Goal: Manage account settings

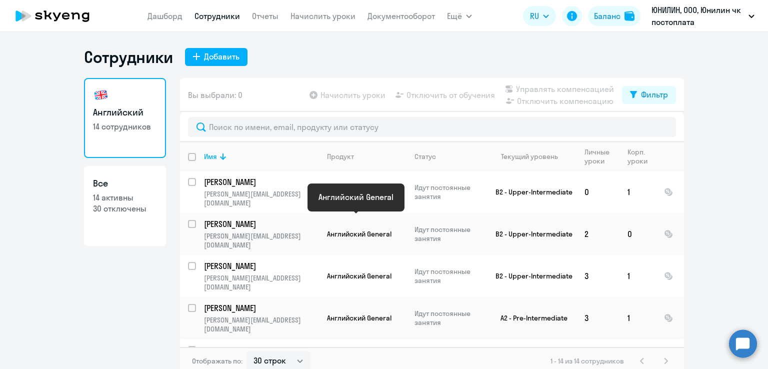
select select "30"
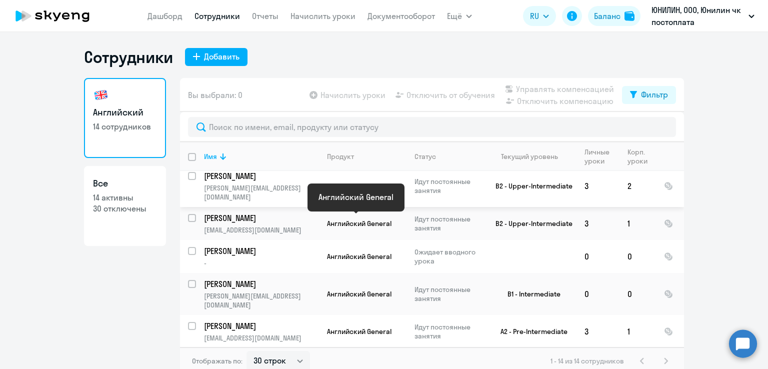
scroll to position [200, 0]
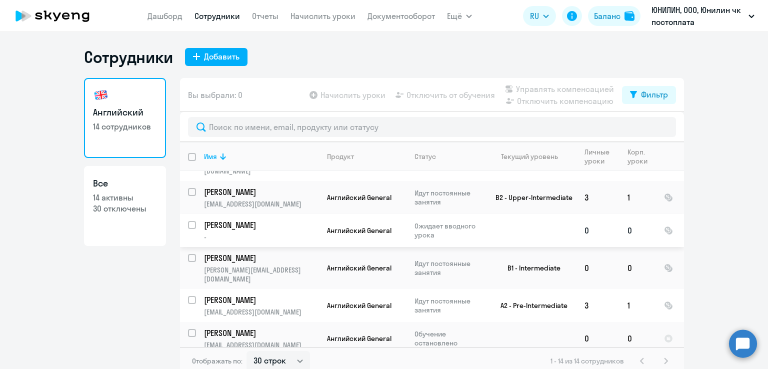
click at [335, 214] on td "Английский General" at bounding box center [362, 230] width 87 height 33
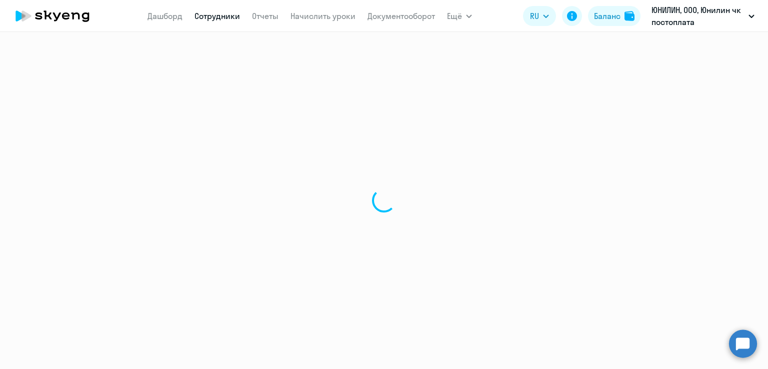
select select "english"
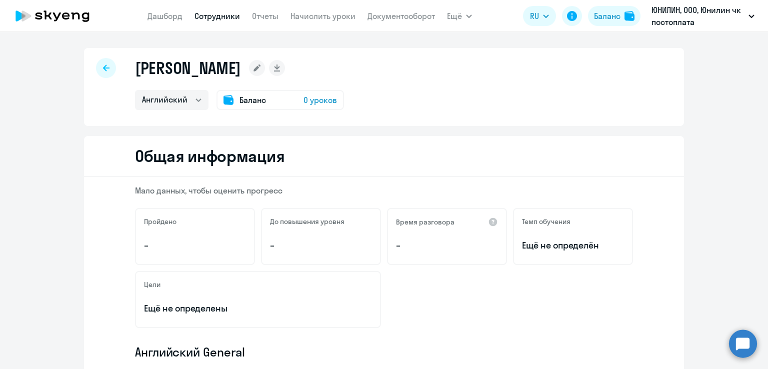
click at [265, 67] on rect at bounding box center [257, 68] width 16 height 16
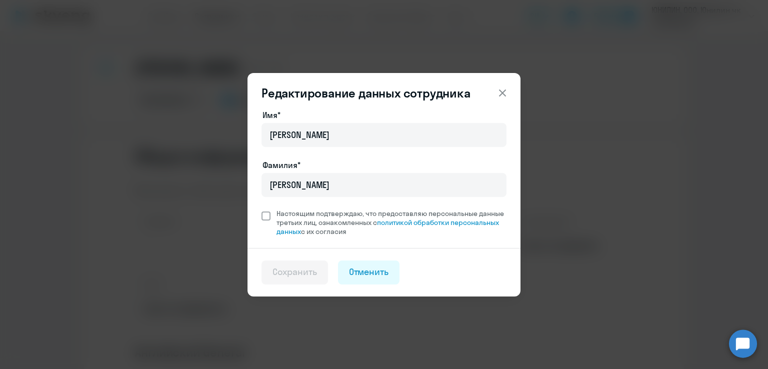
click at [313, 215] on span "Настоящим подтверждаю, что предоставляю персональные данные третьих лиц, ознако…" at bounding box center [391, 222] width 230 height 27
click at [261, 209] on input "Настоящим подтверждаю, что предоставляю персональные данные третьих лиц, ознако…" at bounding box center [261, 208] width 0 height 0
checkbox input "true"
click at [317, 267] on button "Сохранить" at bounding box center [294, 272] width 66 height 24
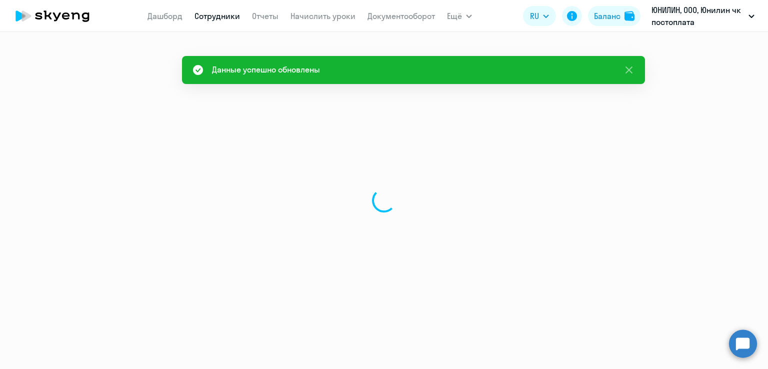
select select "english"
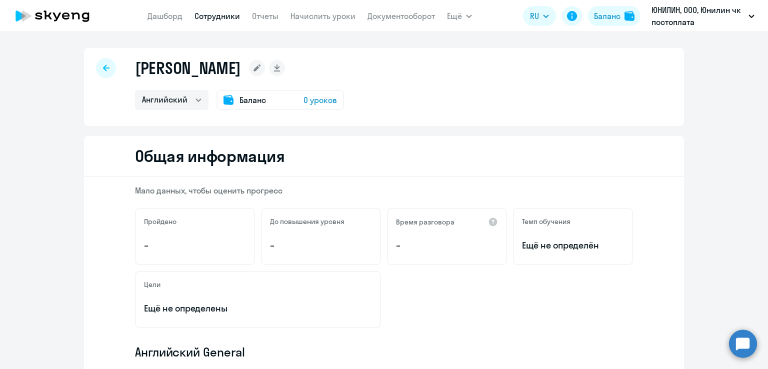
drag, startPoint x: 60, startPoint y: 156, endPoint x: 78, endPoint y: 126, distance: 34.7
drag, startPoint x: 271, startPoint y: 70, endPoint x: 133, endPoint y: 67, distance: 138.0
click at [135, 67] on div "[PERSON_NAME]" at bounding box center [239, 68] width 209 height 20
copy h1 "[PERSON_NAME]"
